Goal: Task Accomplishment & Management: Use online tool/utility

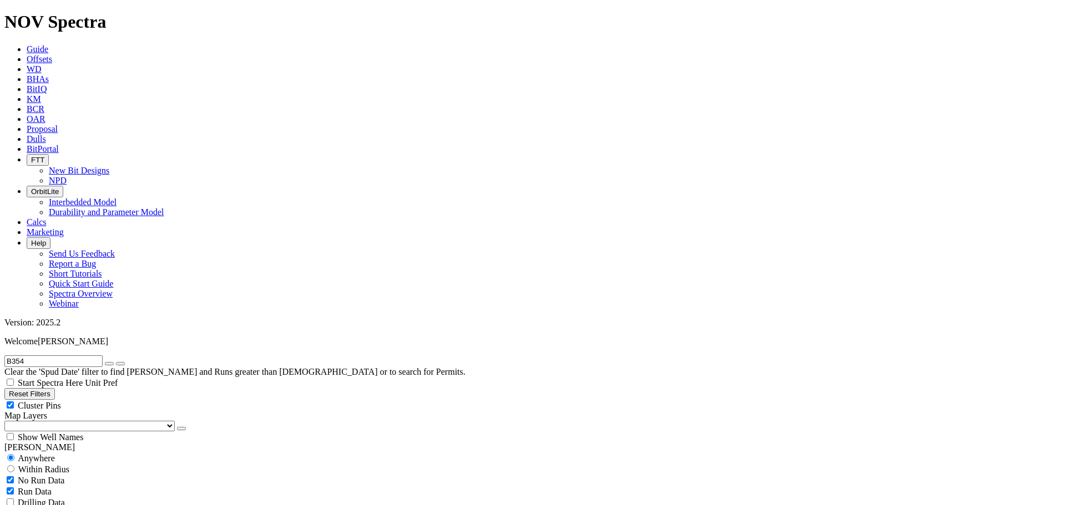
scroll to position [888, 0]
radio input "false"
radio input "true"
click at [60, 356] on input "B354" at bounding box center [53, 362] width 98 height 12
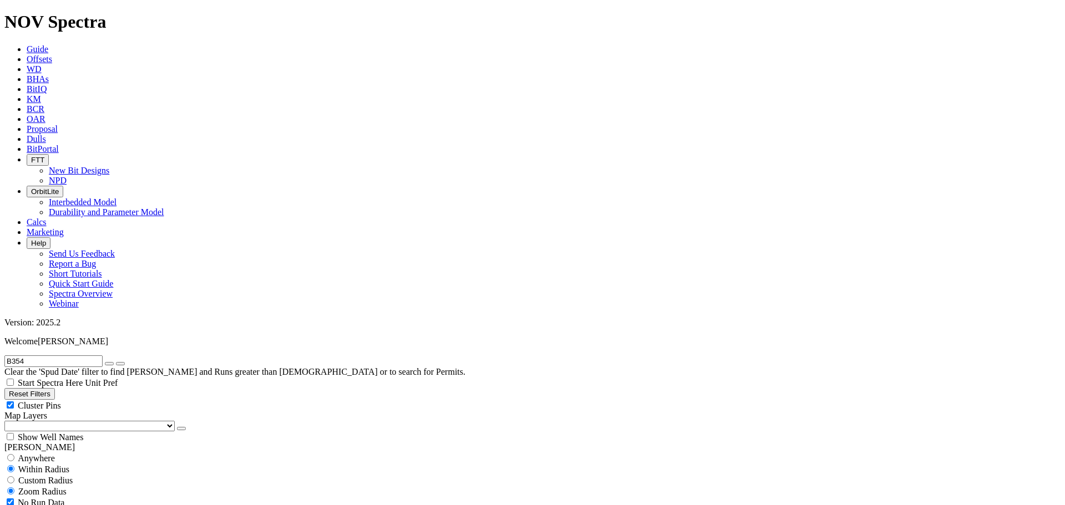
drag, startPoint x: 60, startPoint y: 44, endPoint x: 0, endPoint y: 47, distance: 60.0
click at [4, 356] on form "B354" at bounding box center [532, 362] width 1056 height 12
paste input "A31803"
type input "A318034"
click at [116, 362] on button "submit" at bounding box center [120, 363] width 9 height 3
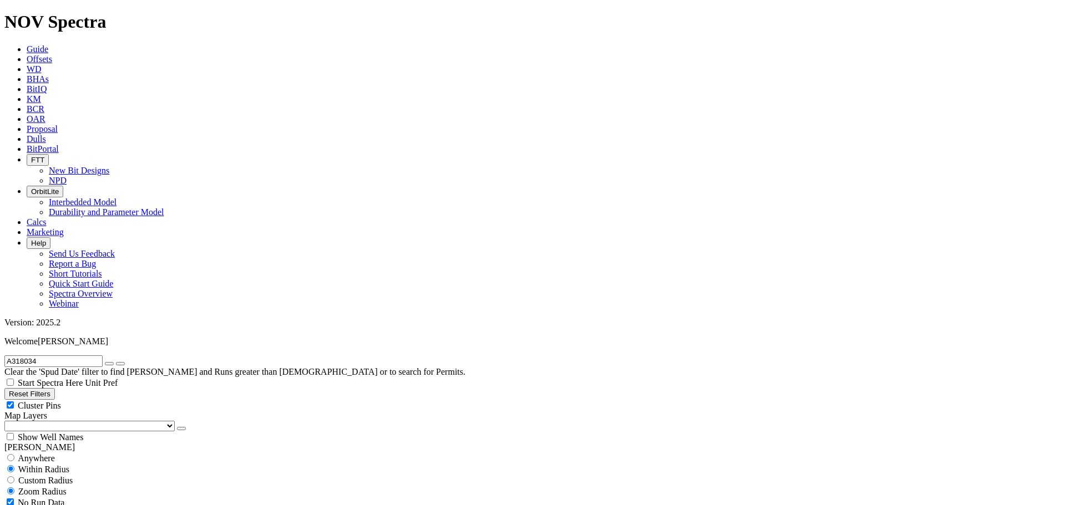
click at [14, 454] on input "radio" at bounding box center [10, 457] width 7 height 7
radio input "true"
radio input "false"
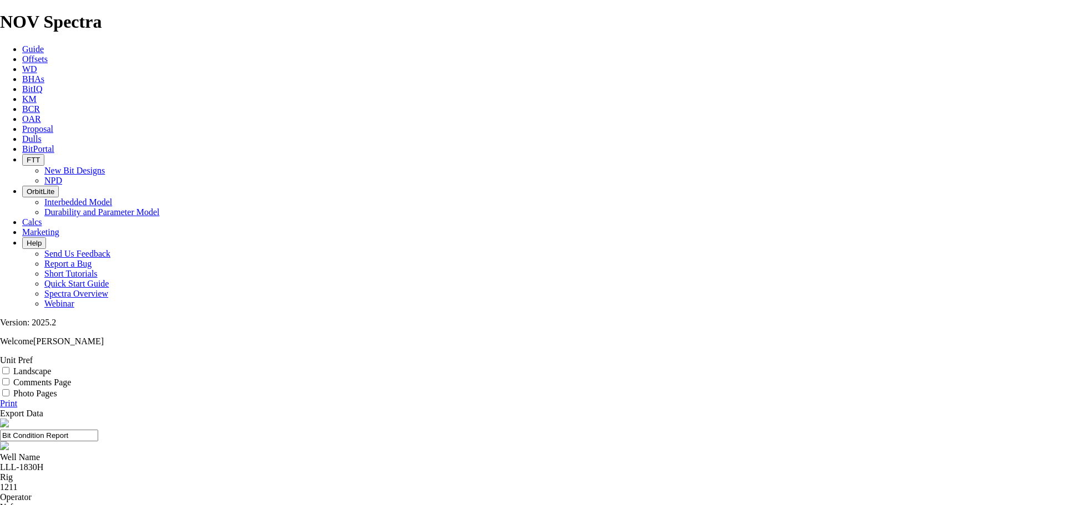
drag, startPoint x: 370, startPoint y: 234, endPoint x: 254, endPoint y: 244, distance: 116.9
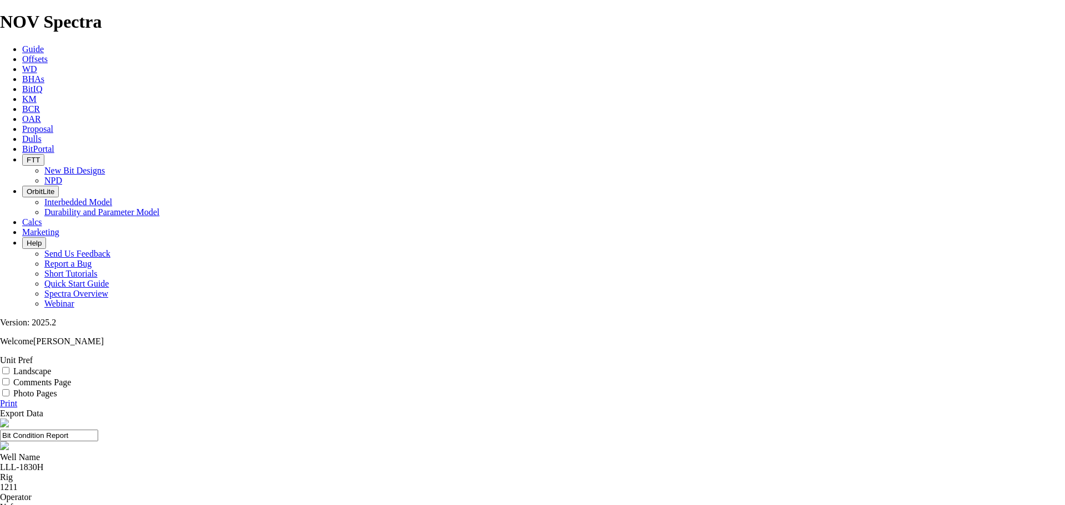
drag, startPoint x: 1049, startPoint y: 113, endPoint x: 789, endPoint y: 408, distance: 393.1
click at [17, 399] on link "Print" at bounding box center [8, 403] width 17 height 9
